Goal: Use online tool/utility: Utilize a website feature to perform a specific function

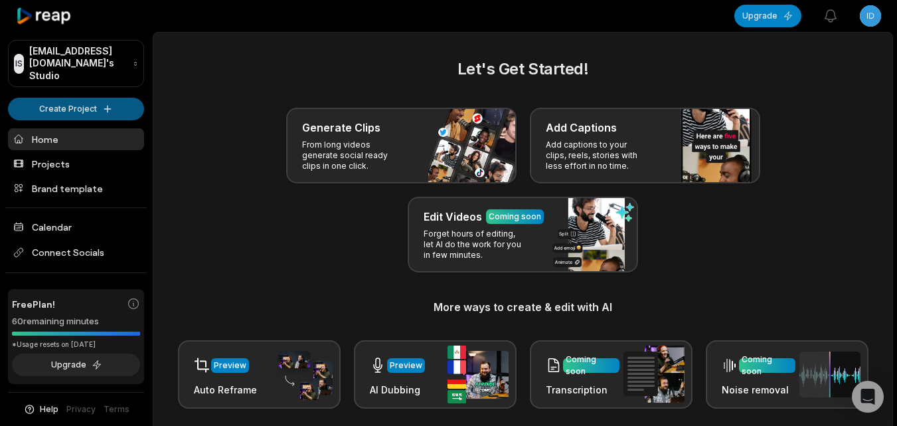
click at [88, 108] on html "IS Idelneizvestnyi@hubglee.com's Studio Create Project Home Projects Brand temp…" at bounding box center [448, 213] width 897 height 426
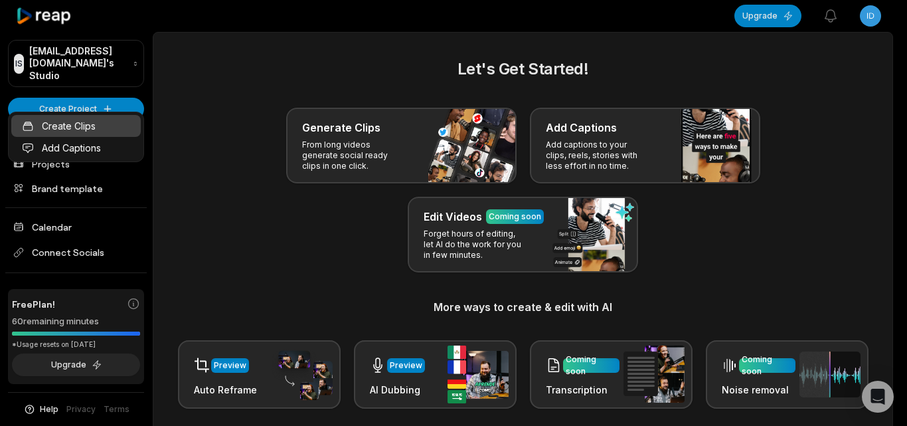
click at [92, 127] on link "Create Clips" at bounding box center [75, 126] width 129 height 22
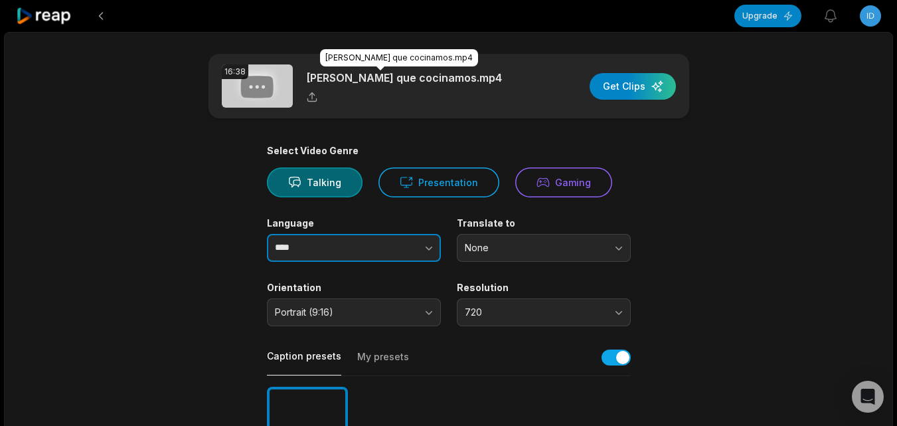
click at [432, 243] on icon "button" at bounding box center [428, 247] width 13 height 13
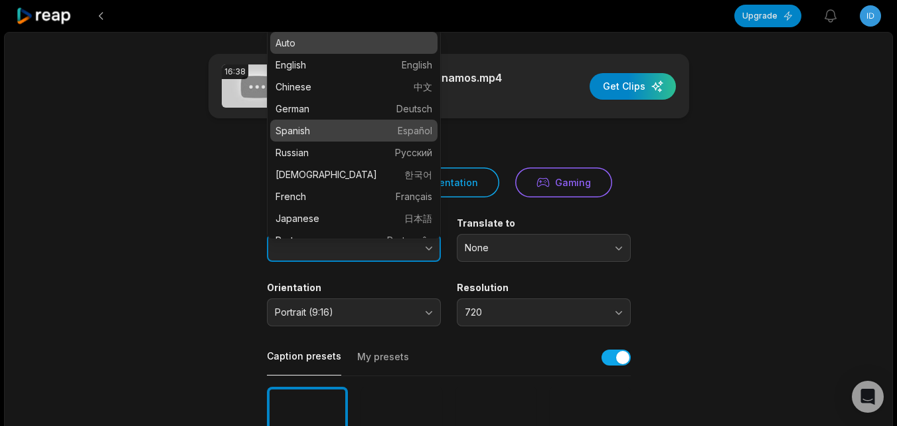
type input "*******"
drag, startPoint x: 381, startPoint y: 132, endPoint x: 396, endPoint y: 155, distance: 27.4
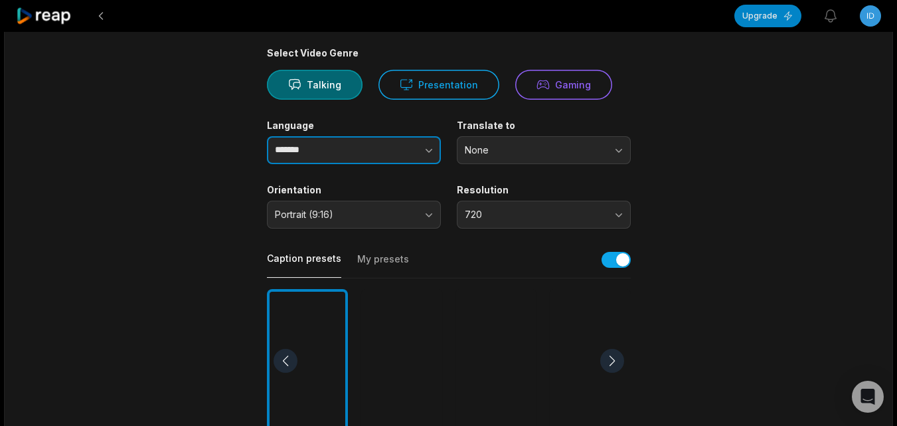
scroll to position [266, 0]
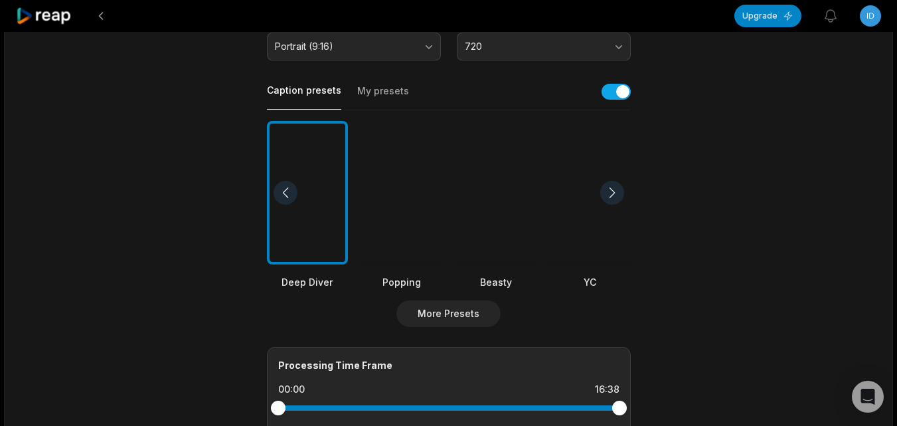
click at [499, 243] on div at bounding box center [495, 193] width 81 height 144
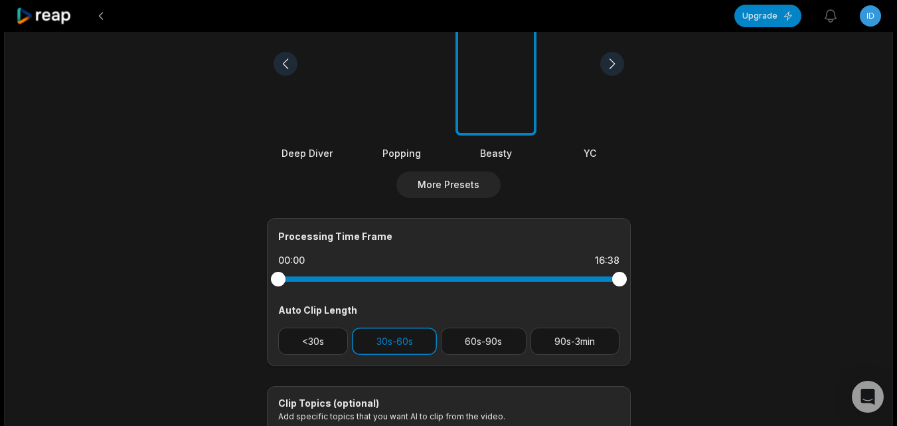
scroll to position [531, 0]
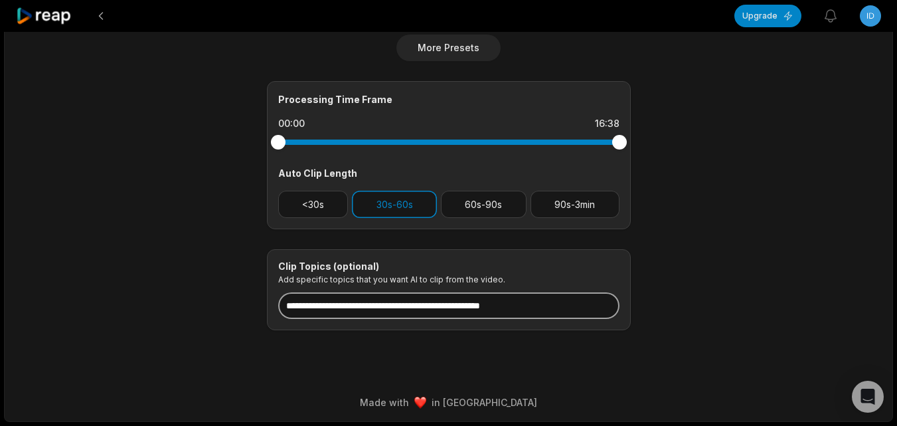
click at [479, 298] on input at bounding box center [448, 305] width 341 height 27
type input "**********"
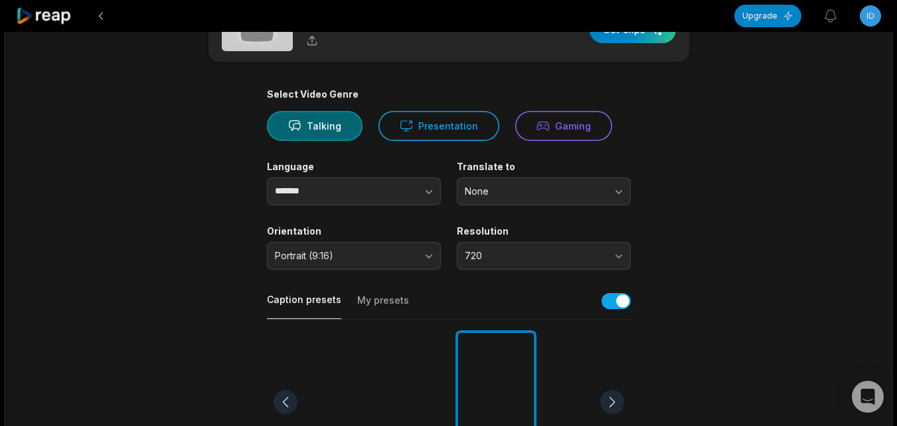
scroll to position [0, 0]
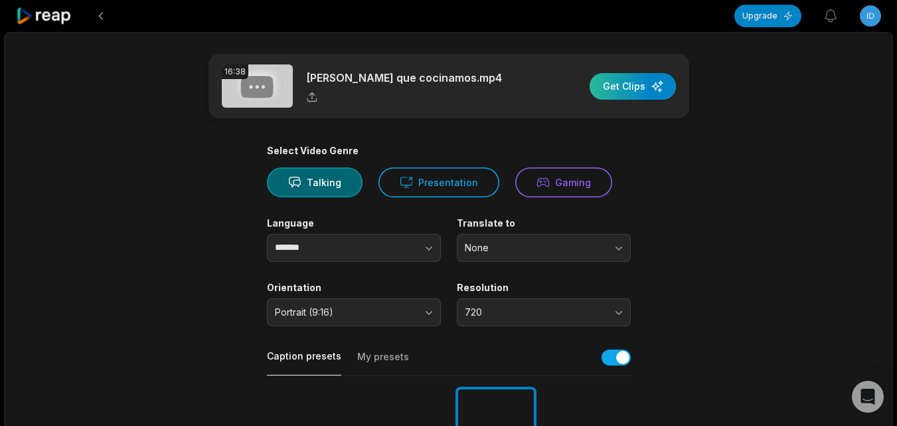
drag, startPoint x: 656, startPoint y: 87, endPoint x: 649, endPoint y: 87, distance: 7.3
click at [656, 86] on div "button" at bounding box center [633, 86] width 86 height 27
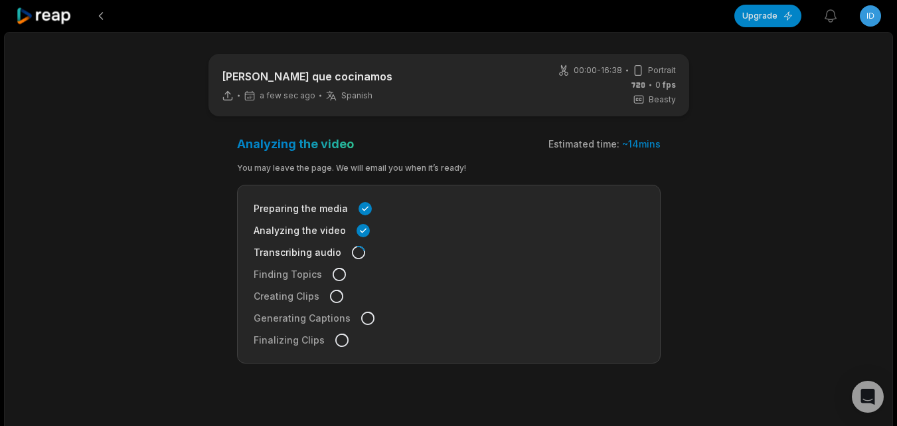
drag, startPoint x: 43, startPoint y: 15, endPoint x: 121, endPoint y: 86, distance: 105.7
click at [44, 16] on icon at bounding box center [44, 16] width 56 height 18
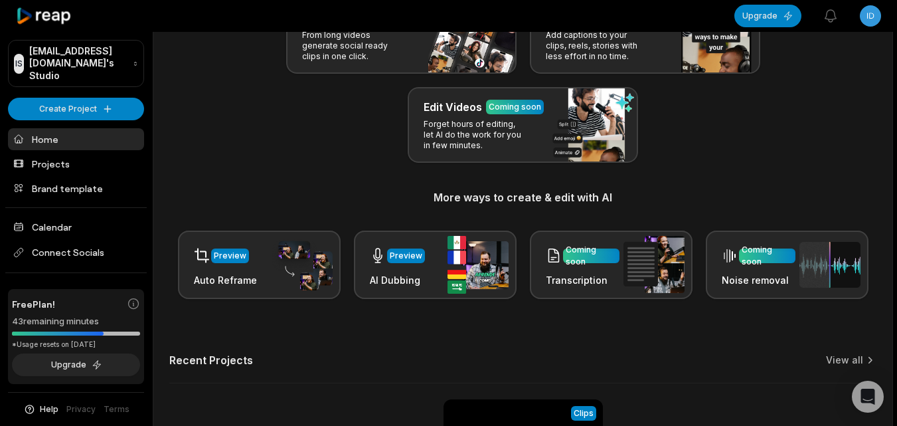
scroll to position [133, 0]
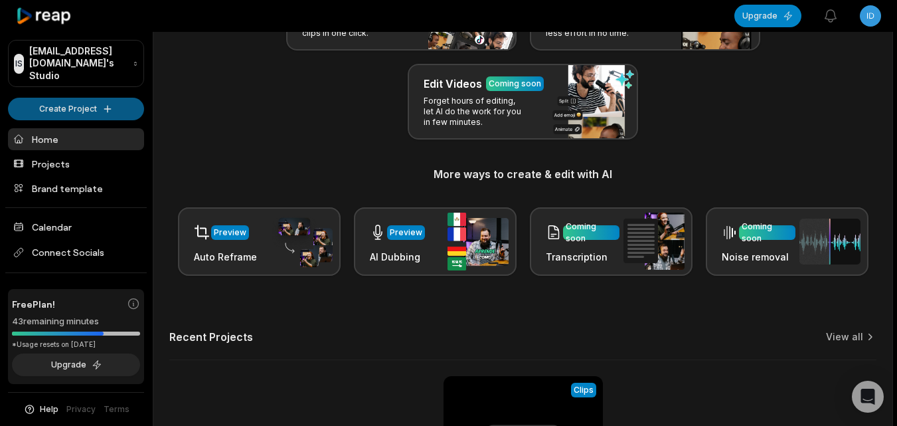
click at [58, 101] on html "IS [EMAIL_ADDRESS][DOMAIN_NAME]'s Studio Create Project Home Projects Brand tem…" at bounding box center [448, 80] width 897 height 426
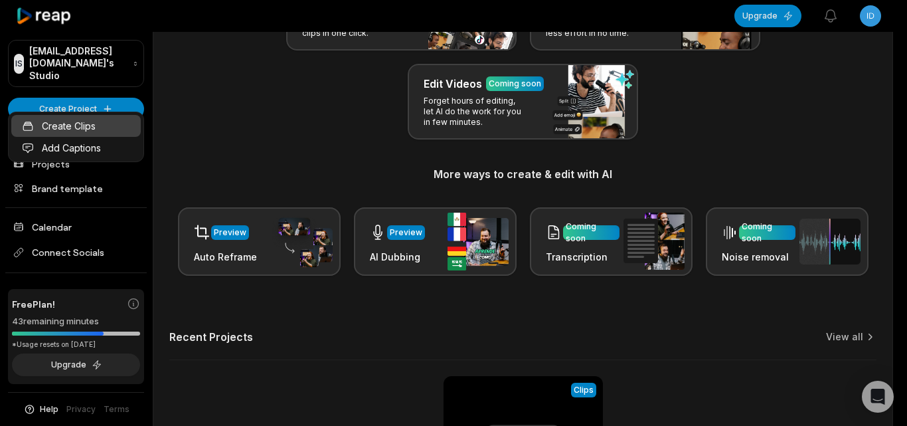
click at [73, 133] on link "Create Clips" at bounding box center [75, 126] width 129 height 22
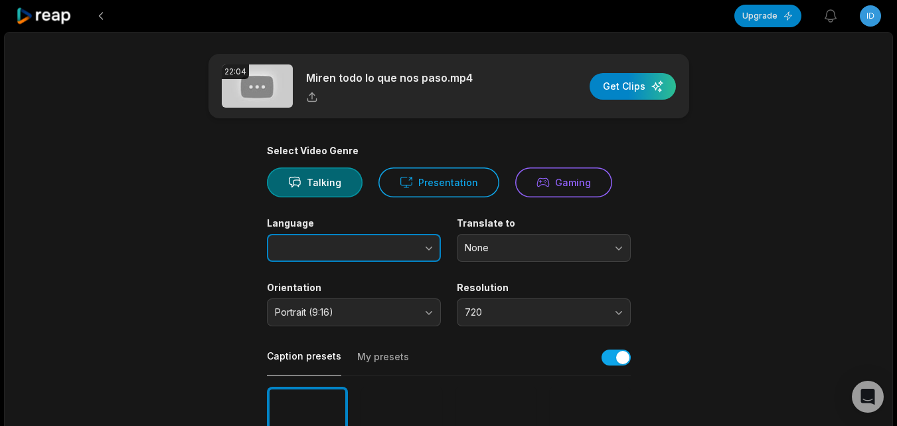
click at [430, 243] on icon "button" at bounding box center [428, 247] width 13 height 13
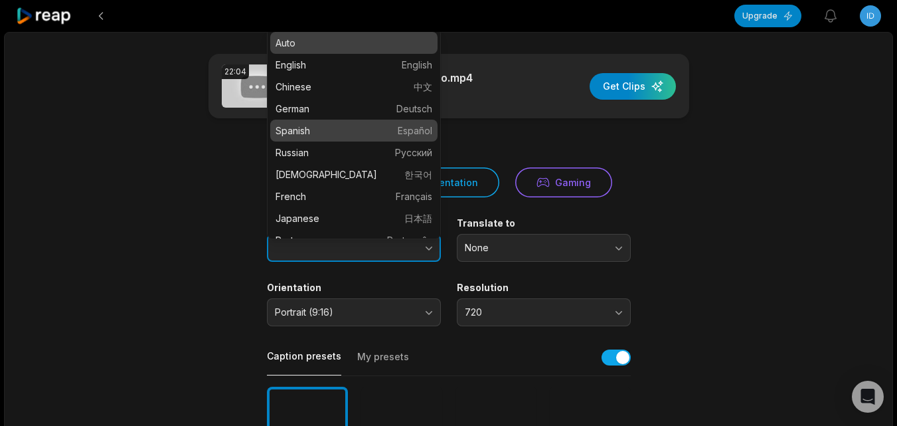
type input "*******"
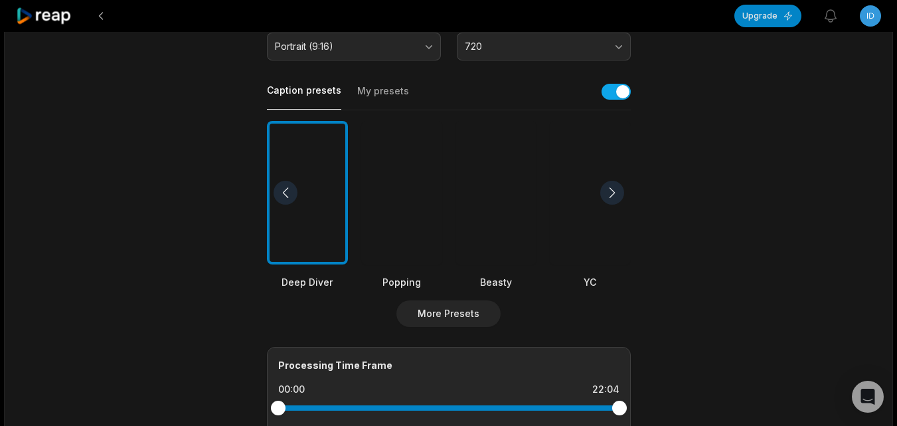
click at [496, 244] on div at bounding box center [495, 193] width 81 height 144
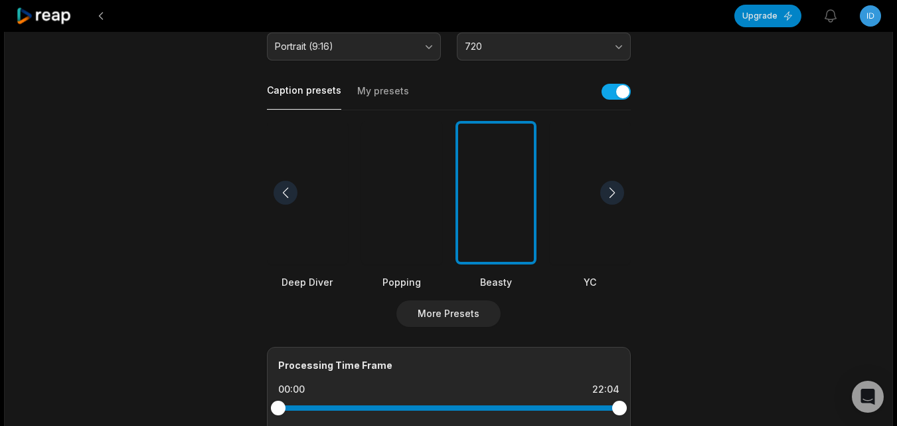
scroll to position [531, 0]
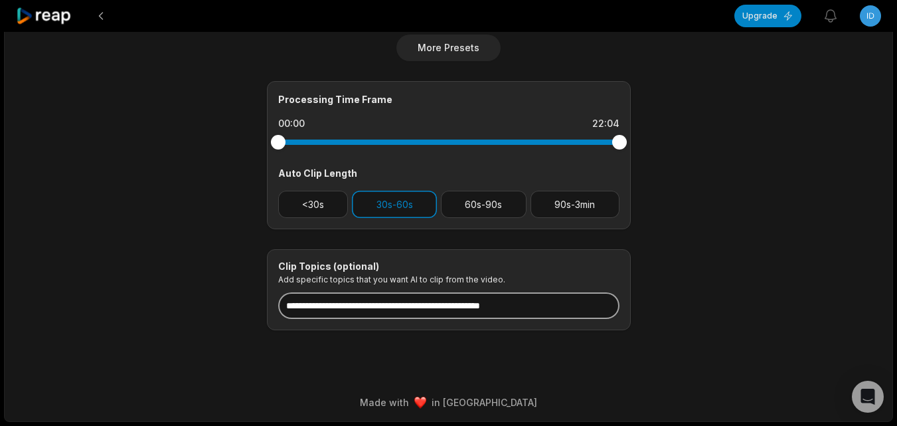
click at [462, 309] on input at bounding box center [448, 305] width 341 height 27
paste input "**********"
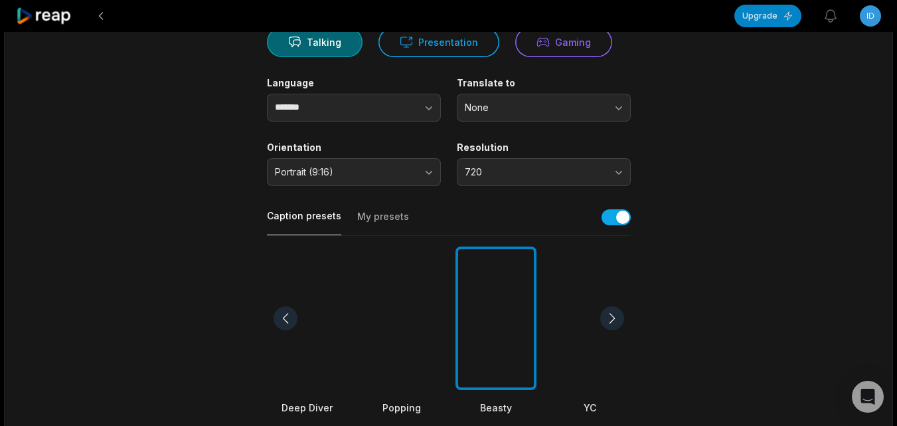
scroll to position [0, 0]
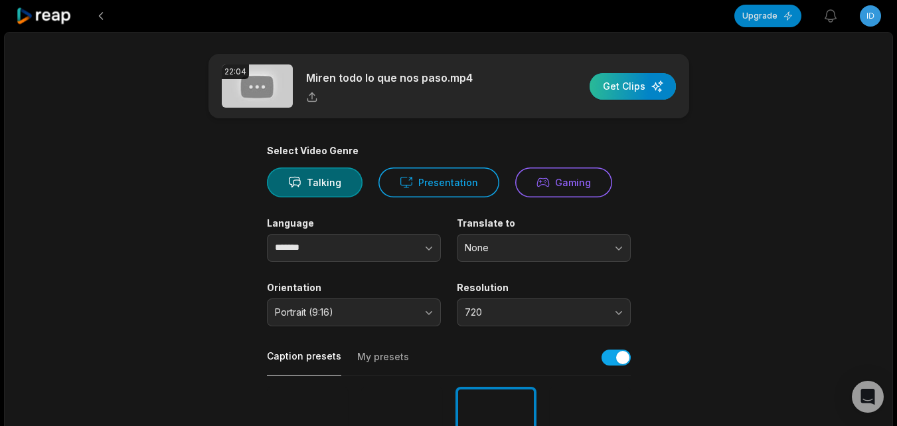
type input "**********"
click at [653, 81] on div "button" at bounding box center [633, 86] width 86 height 27
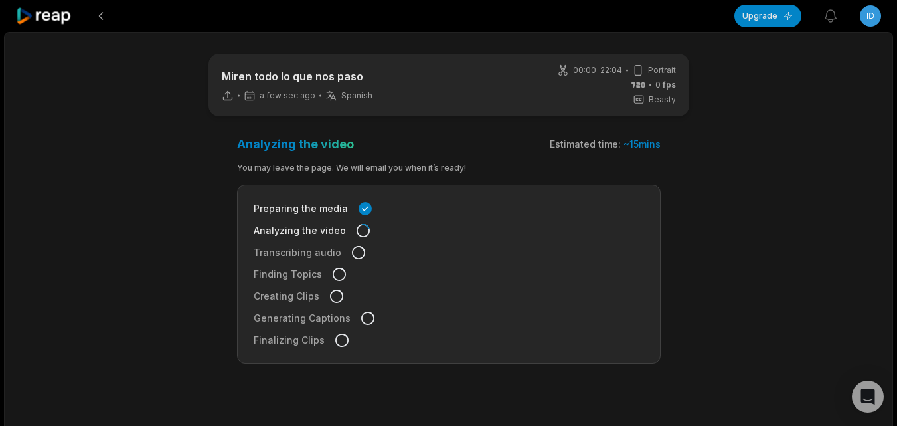
click at [60, 22] on icon at bounding box center [44, 16] width 56 height 18
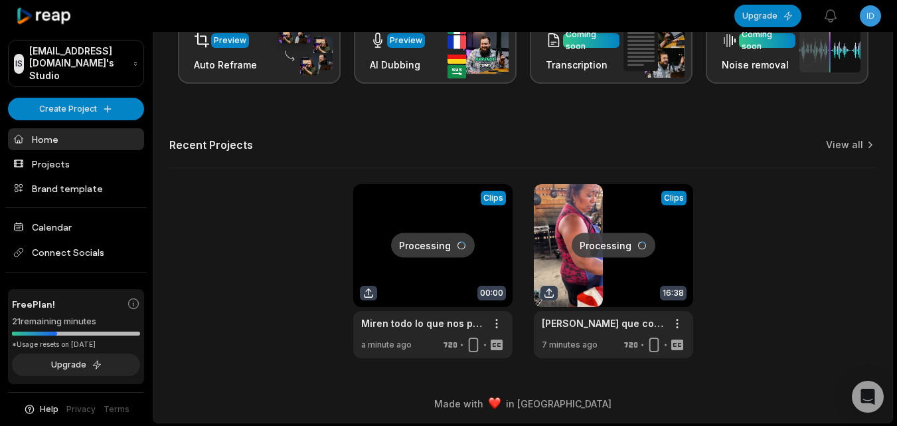
scroll to position [326, 0]
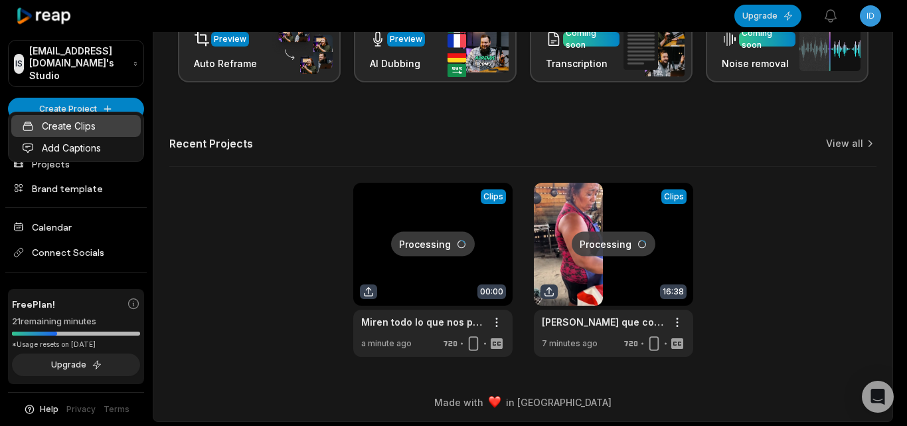
click at [80, 135] on link "Create Clips" at bounding box center [75, 126] width 129 height 22
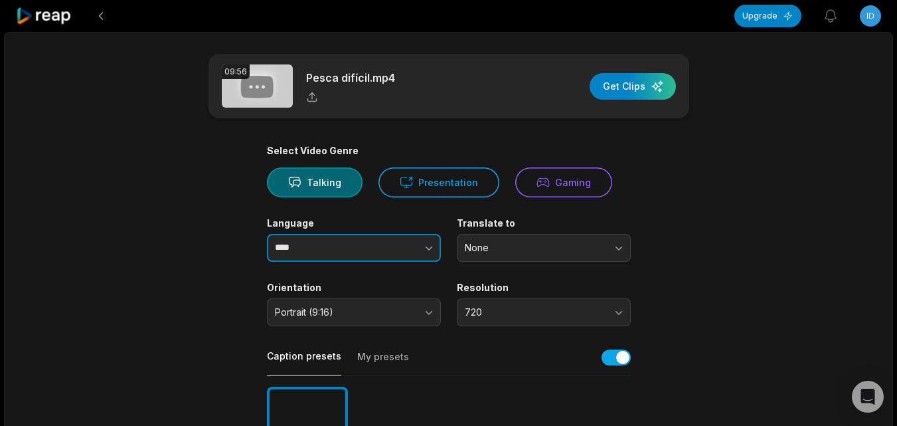
click at [412, 248] on button "button" at bounding box center [402, 248] width 76 height 28
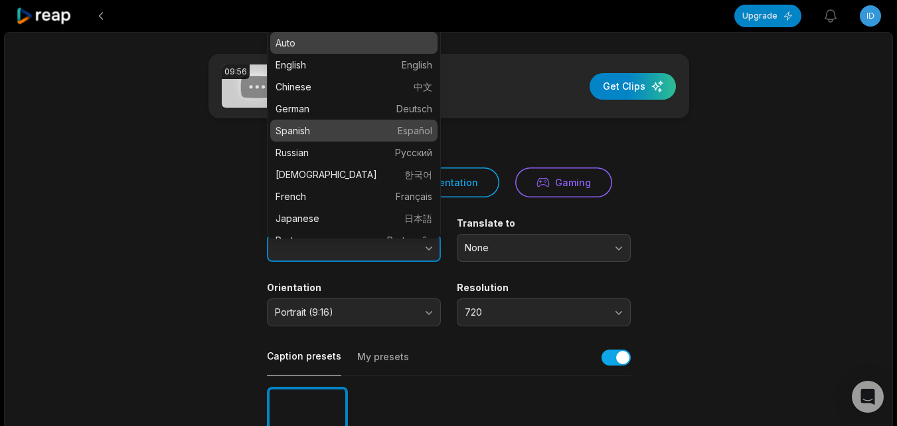
type input "*******"
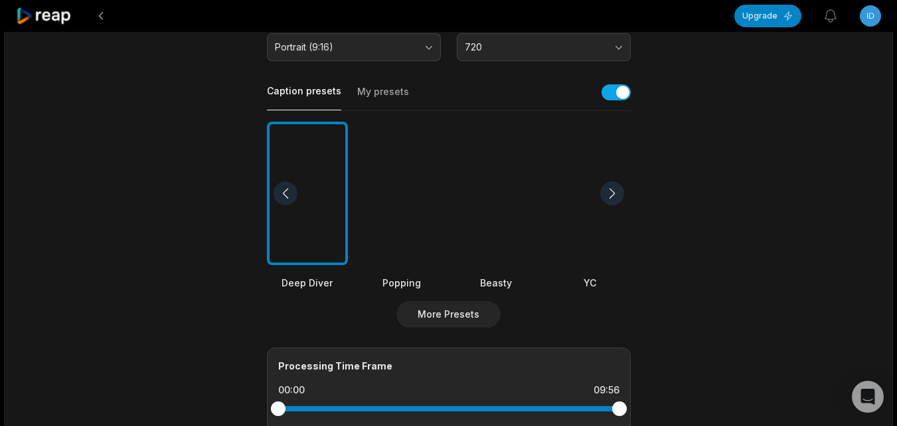
scroll to position [266, 0]
click at [502, 231] on div at bounding box center [495, 193] width 81 height 144
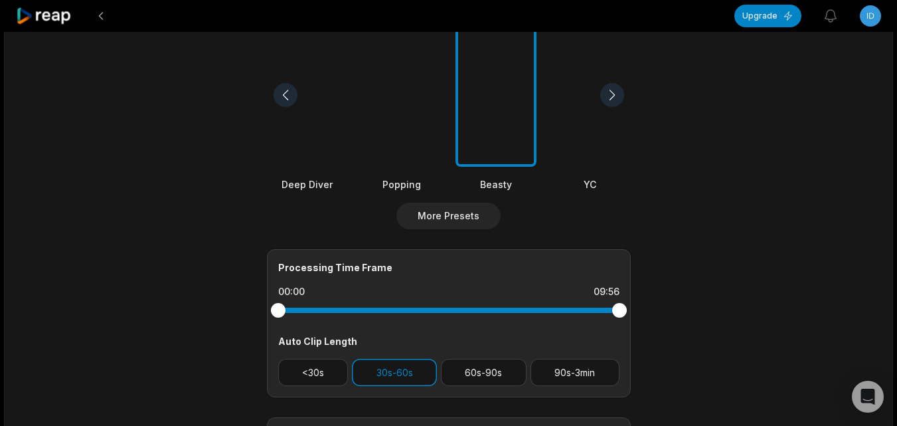
scroll to position [531, 0]
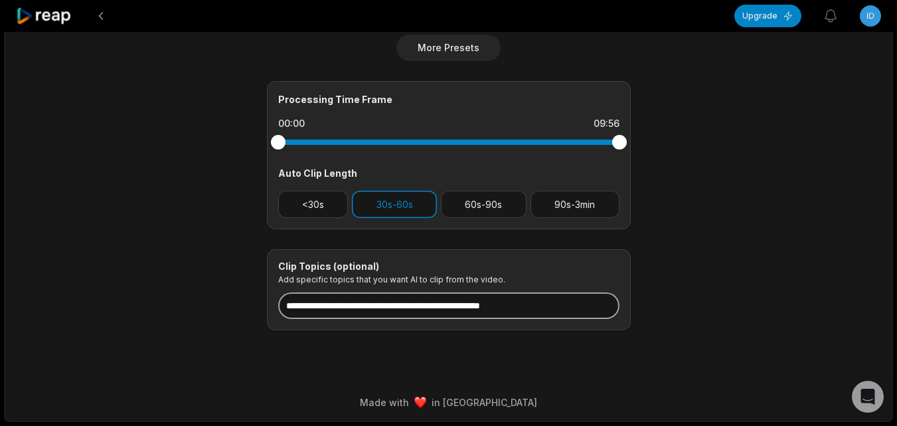
click at [412, 311] on input at bounding box center [448, 305] width 341 height 27
paste input "**********"
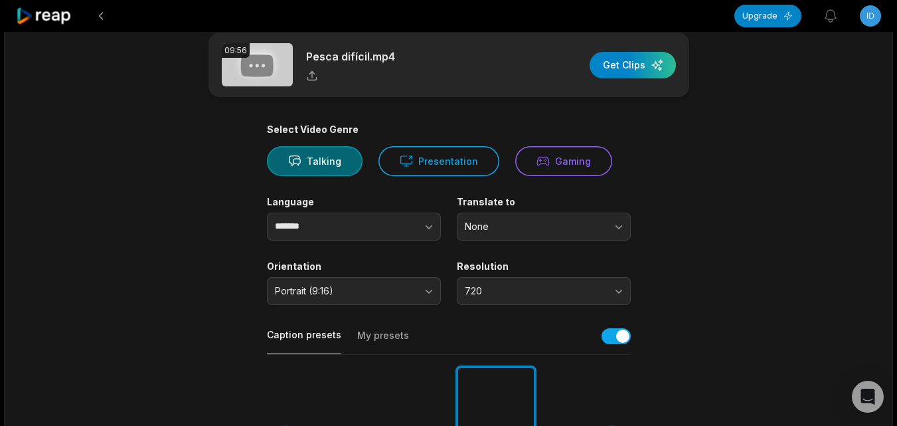
scroll to position [0, 0]
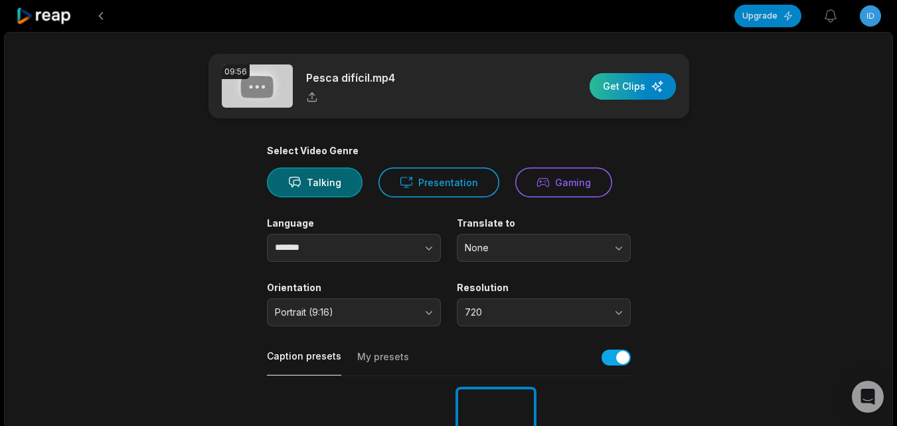
type input "**********"
click at [644, 87] on div "button" at bounding box center [633, 86] width 86 height 27
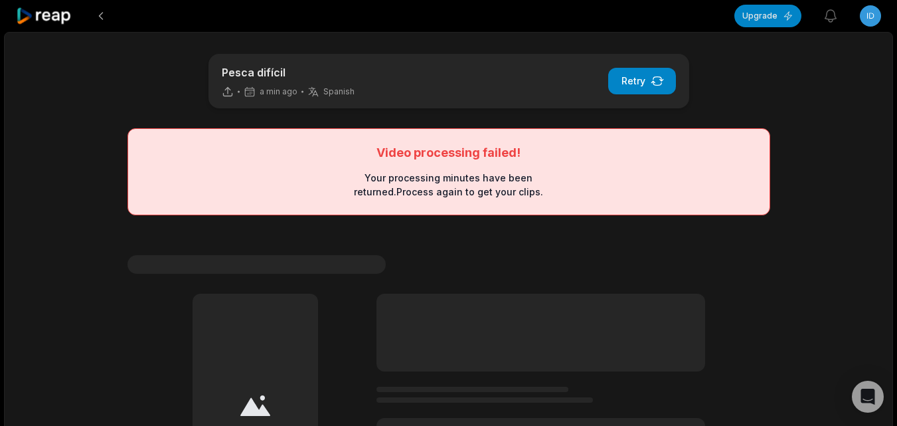
click at [437, 204] on div "Video processing failed! Your processing minutes have been returned. Process ag…" at bounding box center [448, 171] width 643 height 87
drag, startPoint x: 631, startPoint y: 74, endPoint x: 630, endPoint y: 86, distance: 11.3
click at [632, 75] on button "Retry" at bounding box center [642, 81] width 68 height 27
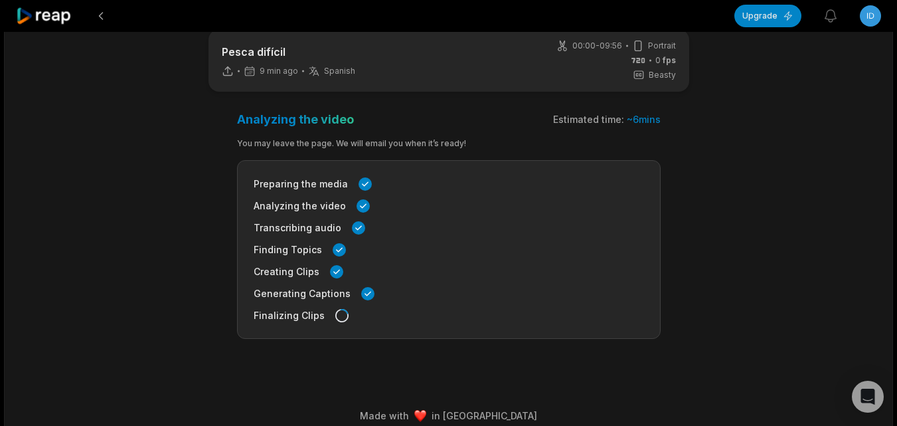
scroll to position [38, 0]
